Goal: Use online tool/utility

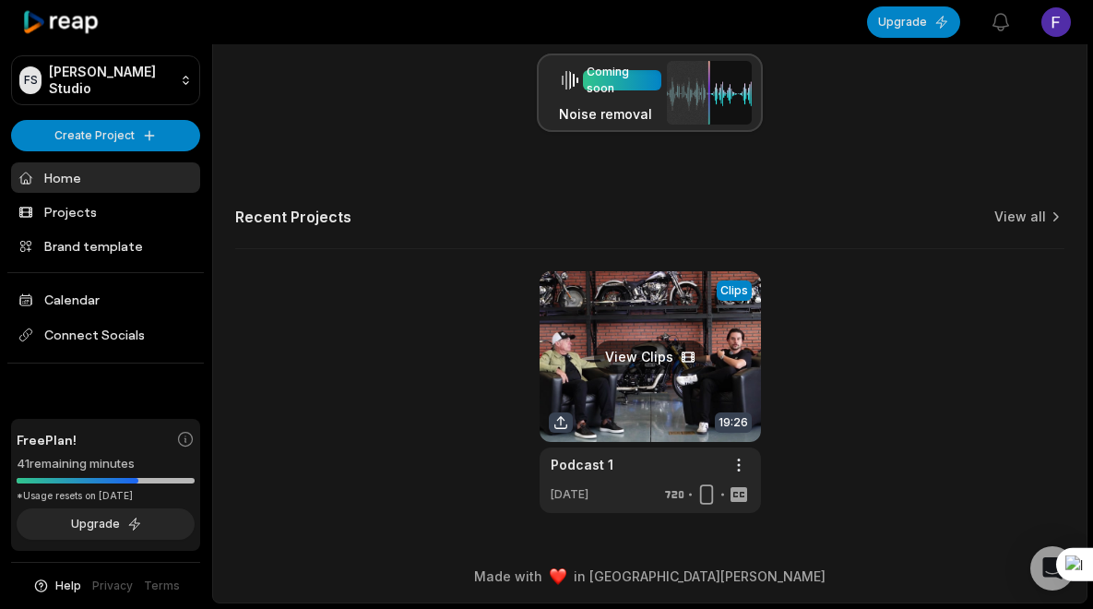
click at [662, 401] on link at bounding box center [650, 392] width 221 height 242
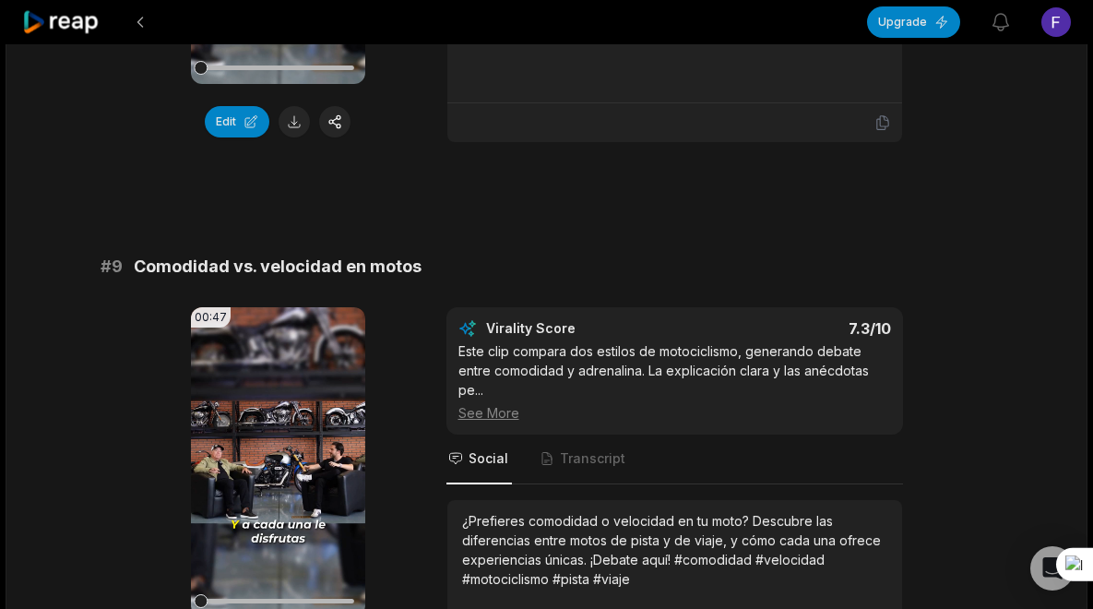
scroll to position [5094, 0]
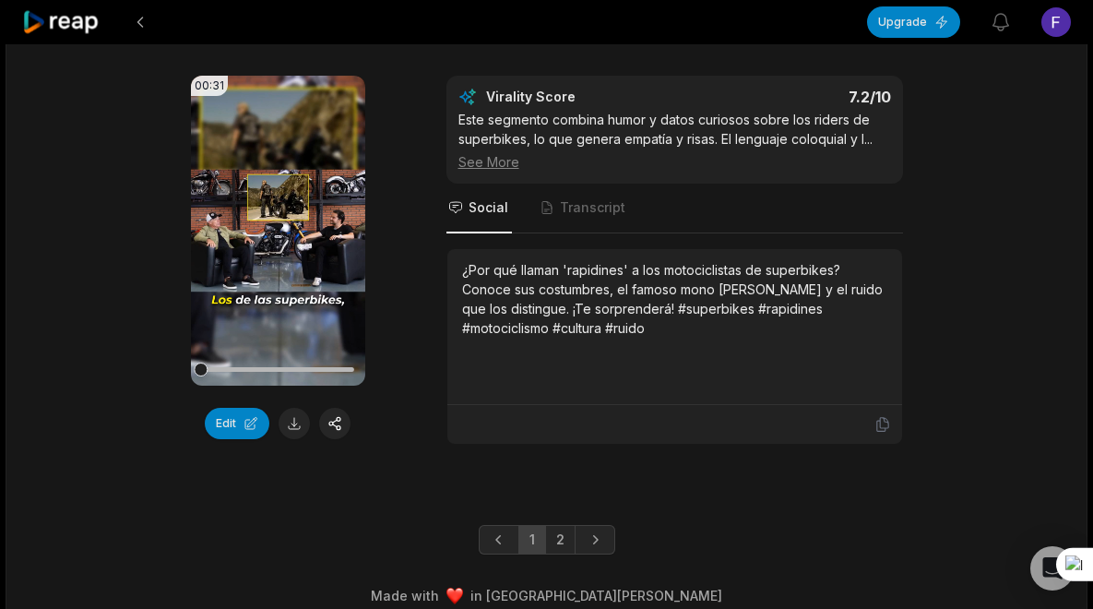
click at [295, 525] on div "1 2" at bounding box center [546, 540] width 1080 height 30
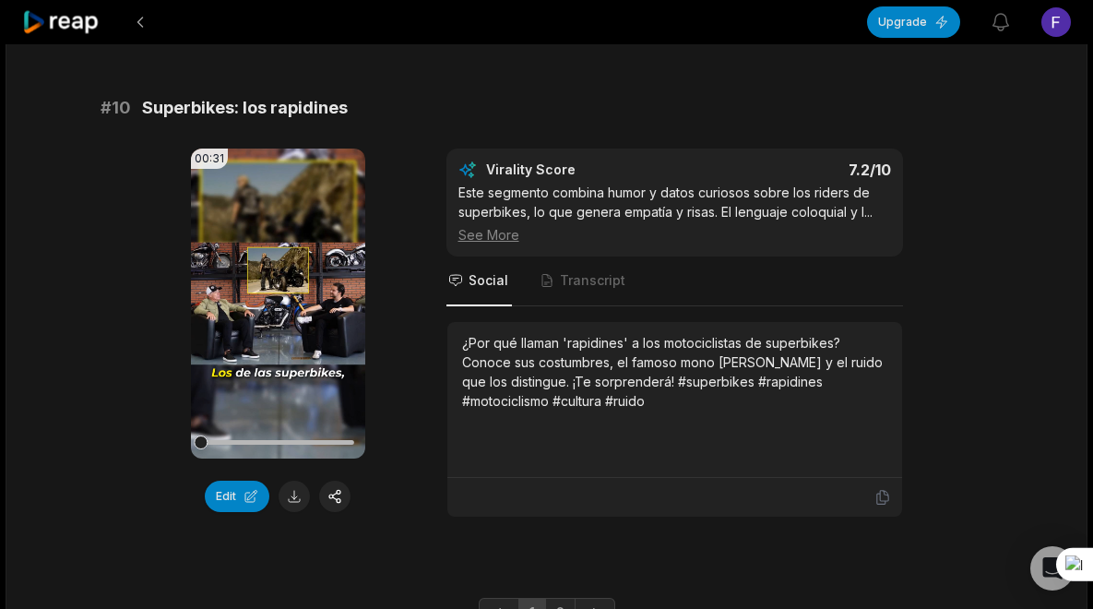
click at [969, 390] on div "00:31 Your browser does not support mp4 format. Edit Virality Score 7.2 /10 Est…" at bounding box center [547, 333] width 893 height 369
click at [254, 481] on button "Edit" at bounding box center [237, 496] width 65 height 31
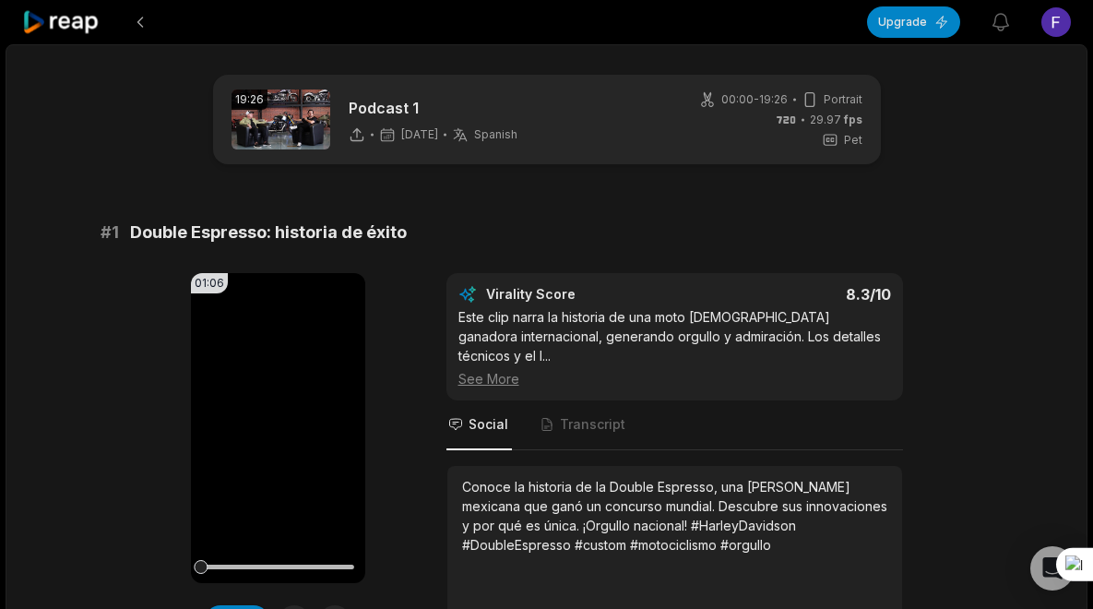
scroll to position [5021, 0]
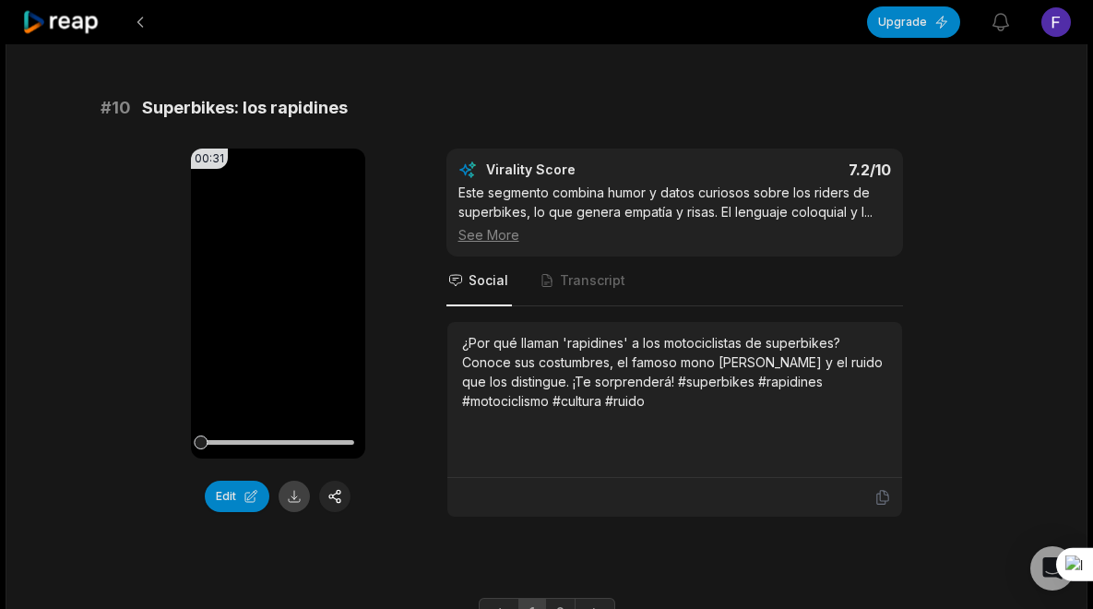
click at [292, 481] on button at bounding box center [294, 496] width 31 height 31
